Goal: Find specific page/section: Find specific page/section

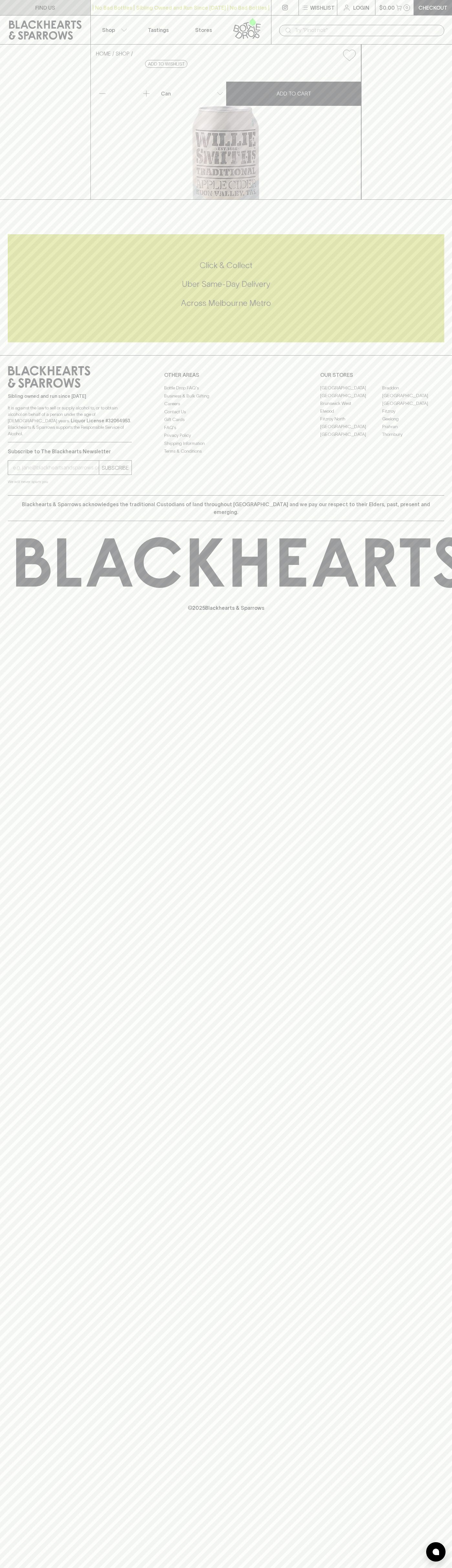
click at [4, 4] on link "FIND US" at bounding box center [45, 7] width 90 height 15
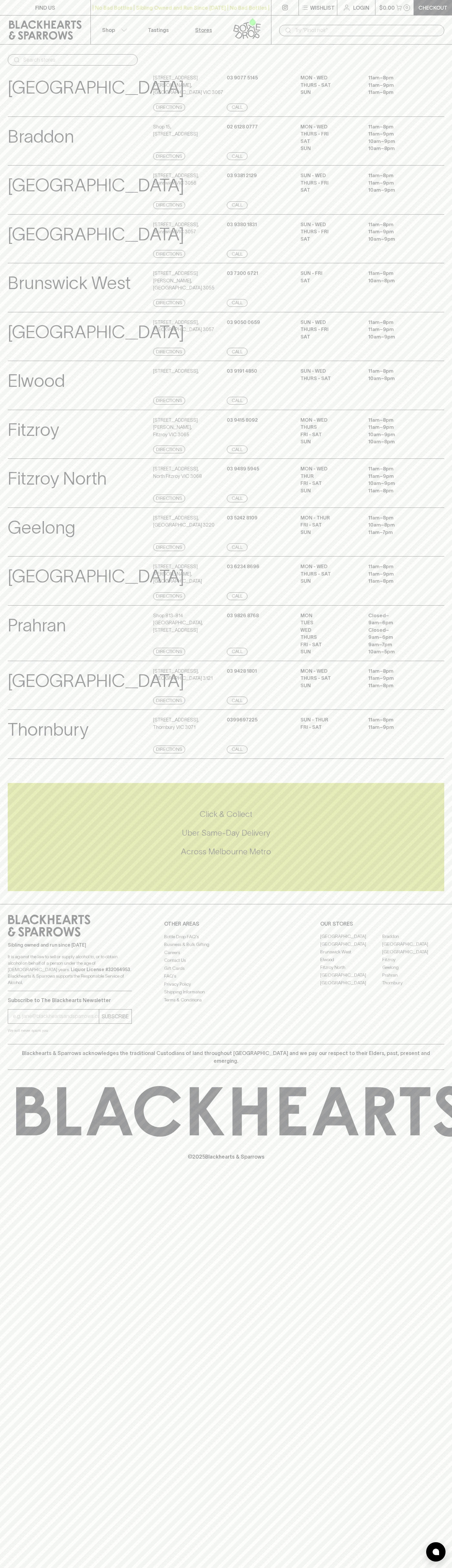
click at [437, 866] on div "Click & Collect Uber Same-Day Delivery Across Melbourne Metro" at bounding box center [226, 837] width 436 height 57
click at [441, 1567] on html "FIND US | No Bad Bottles | Sibling Owned and Run Since 2006 | No Bad Bottles | …" at bounding box center [226, 784] width 452 height 1568
click at [0, 1217] on div "FIND US | No Bad Bottles | Sibling Owned and Run Since 2006 | No Bad Bottles | …" at bounding box center [226, 784] width 452 height 1568
